Goal: Information Seeking & Learning: Learn about a topic

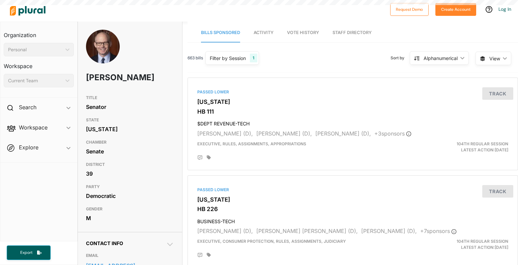
drag, startPoint x: 171, startPoint y: 190, endPoint x: 160, endPoint y: 190, distance: 10.5
click at [160, 190] on h3 "PARTY" at bounding box center [130, 187] width 88 height 8
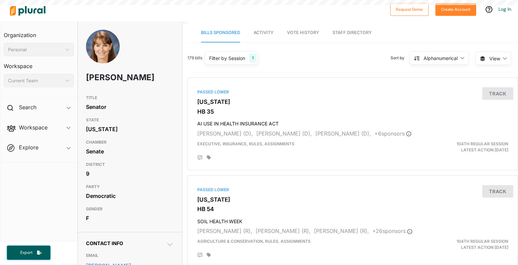
scroll to position [78, 0]
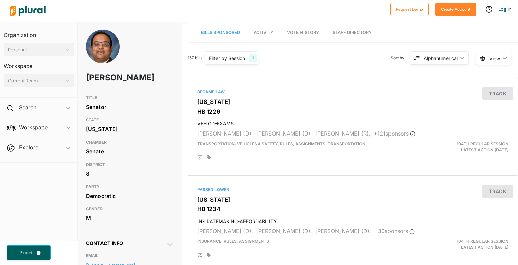
click at [126, 156] on div "Senate" at bounding box center [130, 151] width 88 height 10
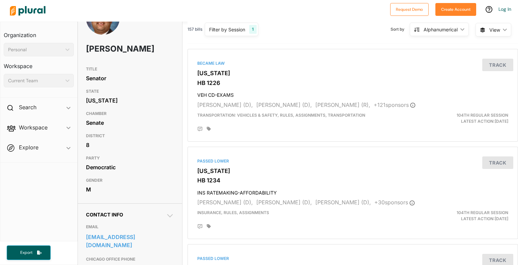
scroll to position [116, 0]
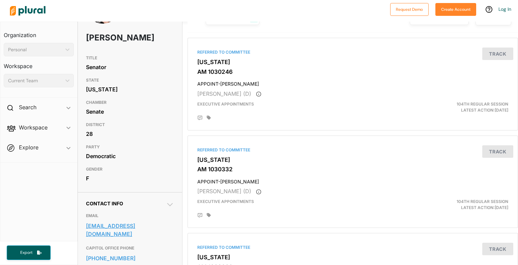
scroll to position [78, 0]
